Goal: Task Accomplishment & Management: Manage account settings

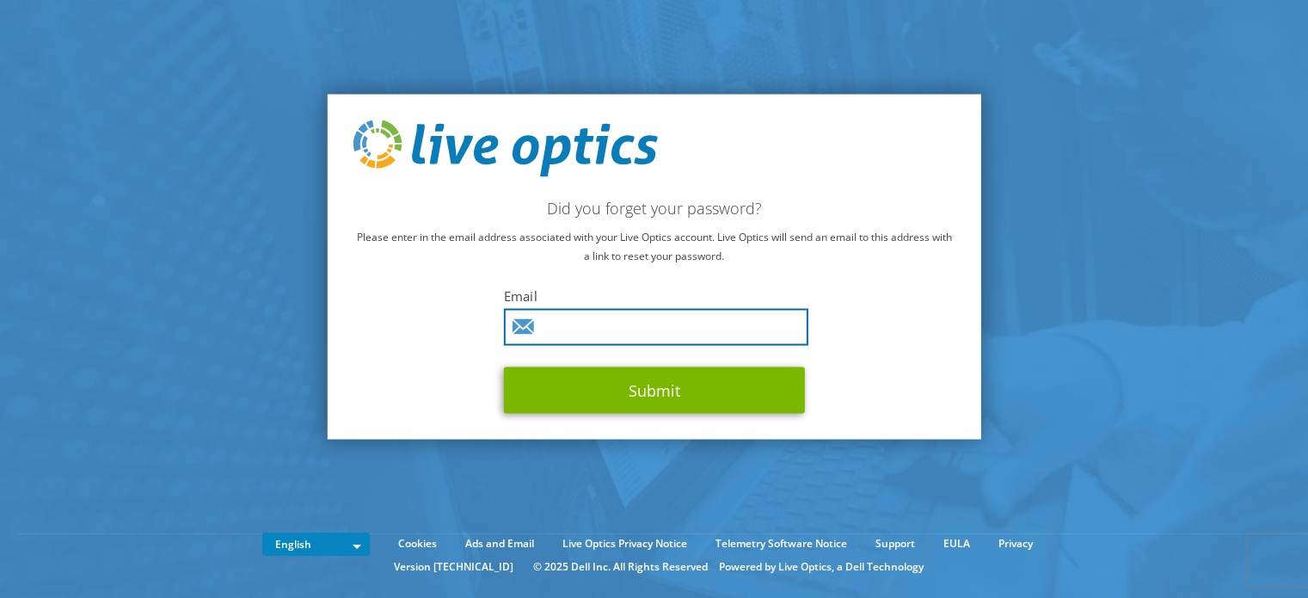
click at [654, 319] on input "text" at bounding box center [656, 326] width 304 height 37
type input "jciborek@arkayinc.com"
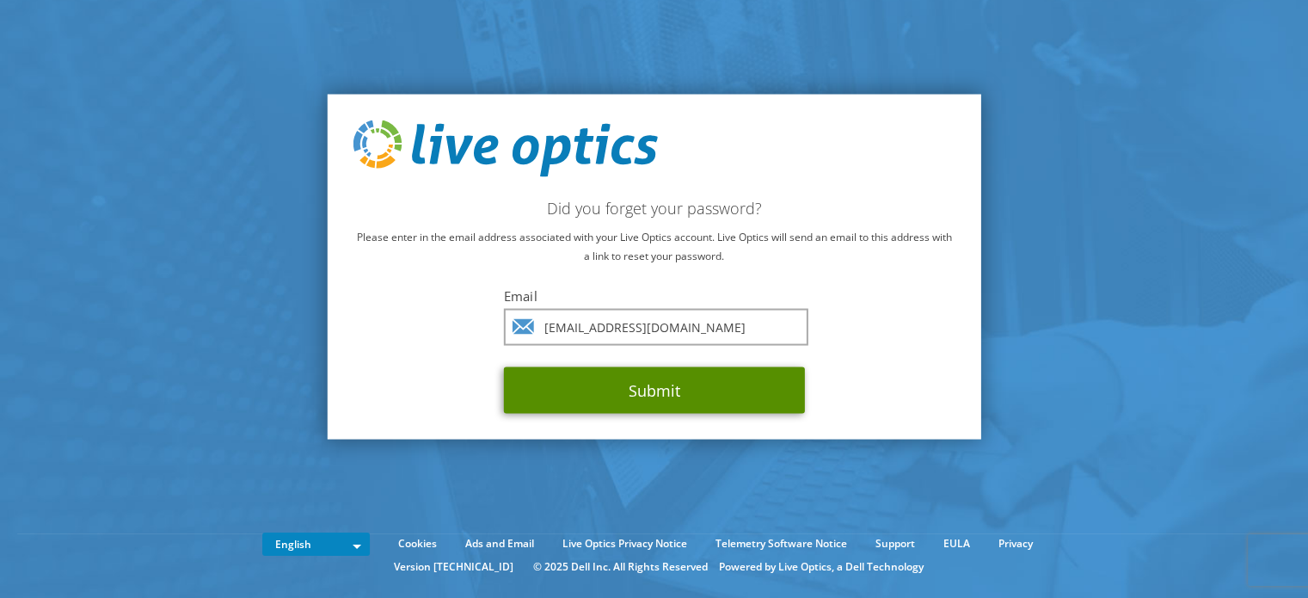
click at [611, 402] on button "Submit" at bounding box center [654, 389] width 301 height 46
